Goal: Transaction & Acquisition: Purchase product/service

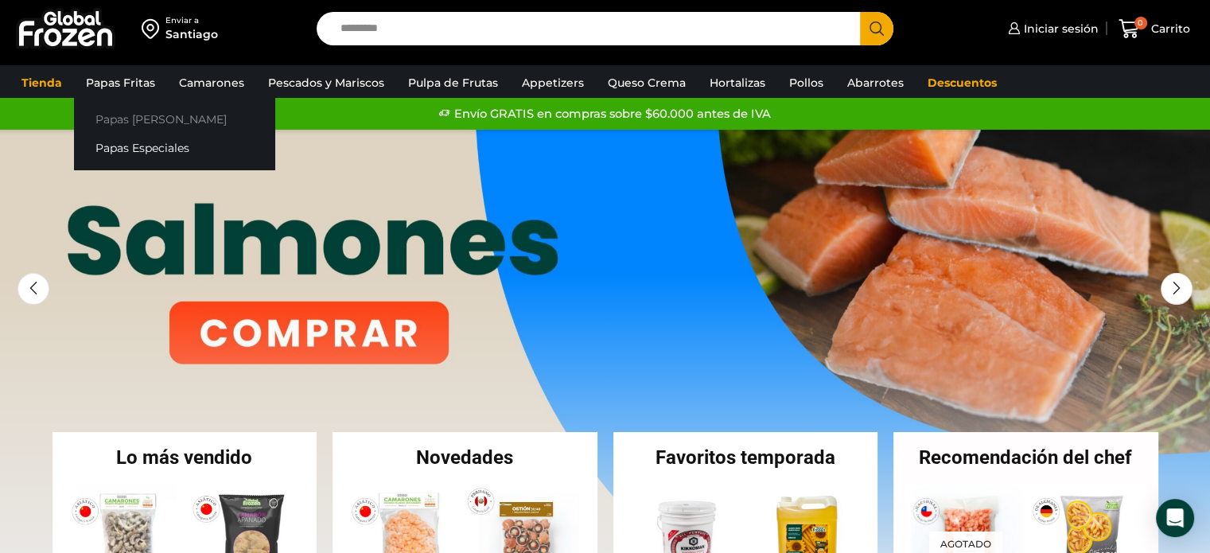
click at [115, 120] on link "Papas [PERSON_NAME]" at bounding box center [174, 118] width 201 height 29
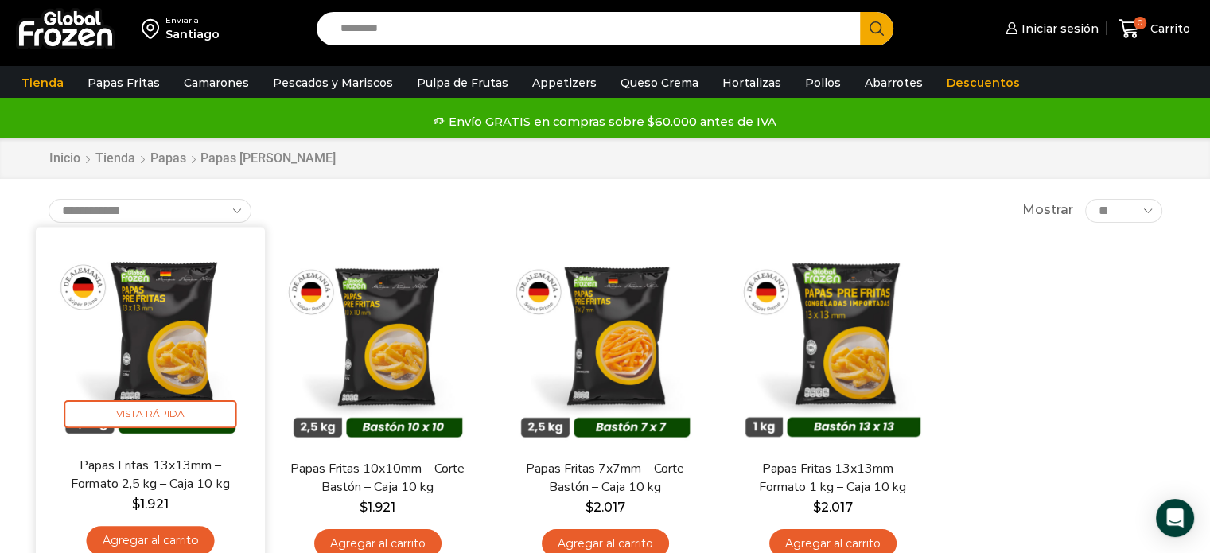
scroll to position [80, 0]
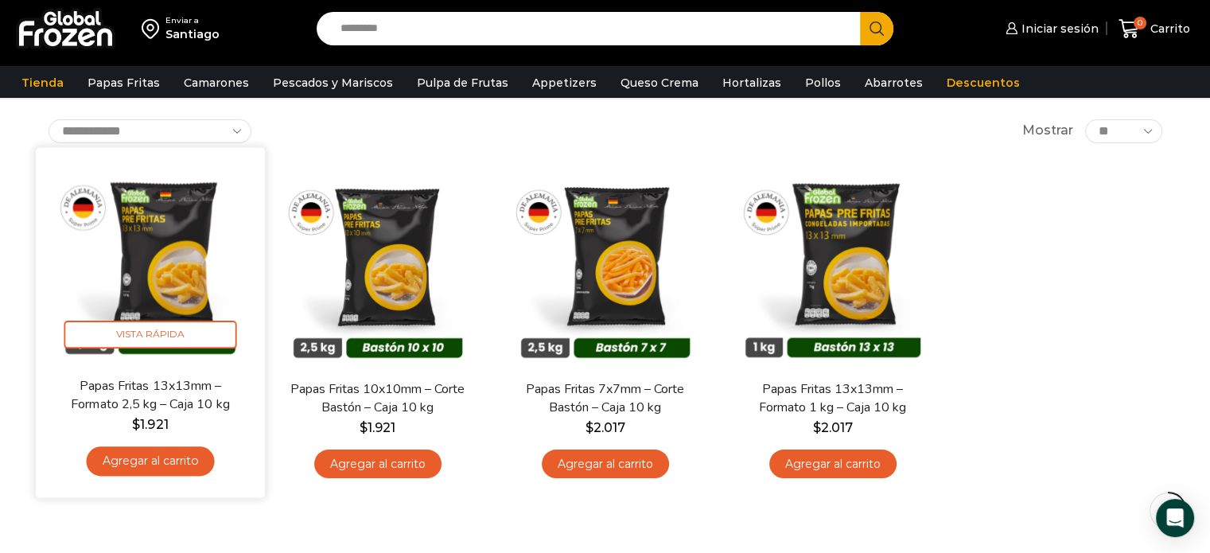
click at [153, 464] on link "Agregar al carrito" at bounding box center [150, 460] width 128 height 29
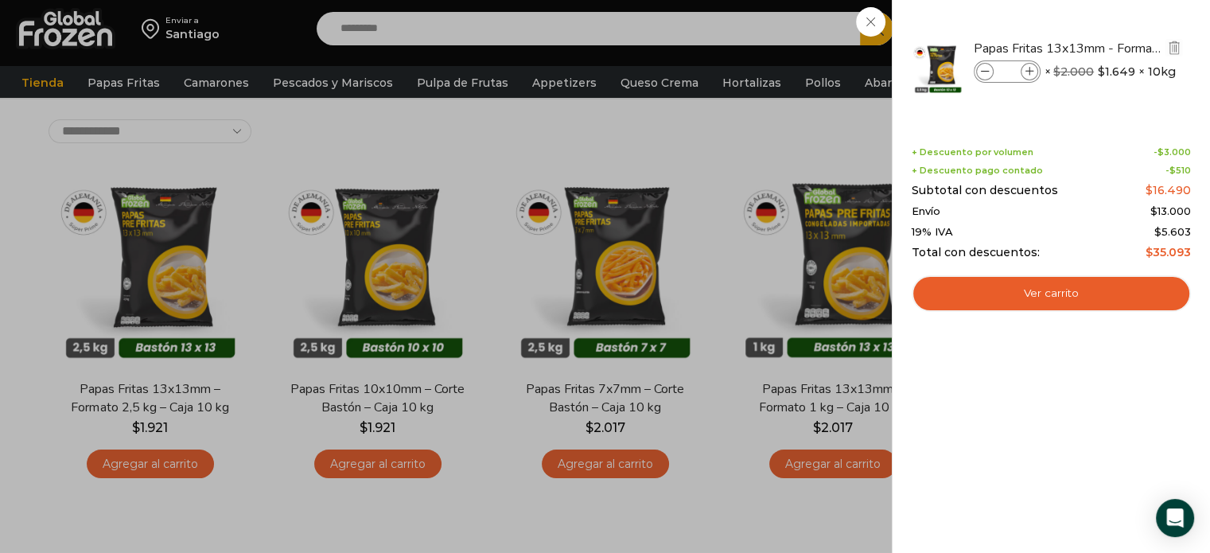
click at [1030, 71] on icon at bounding box center [1030, 72] width 9 height 9
type input "*"
click at [1115, 25] on div "3 [GEOGRAPHIC_DATA] 3 3 Shopping Cart *" at bounding box center [1155, 28] width 80 height 37
